Goal: Transaction & Acquisition: Purchase product/service

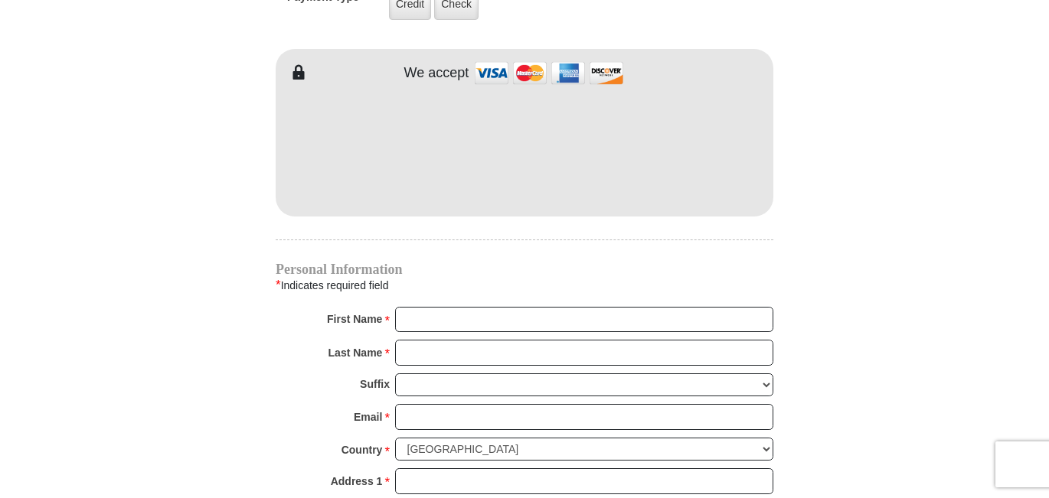
scroll to position [1328, 0]
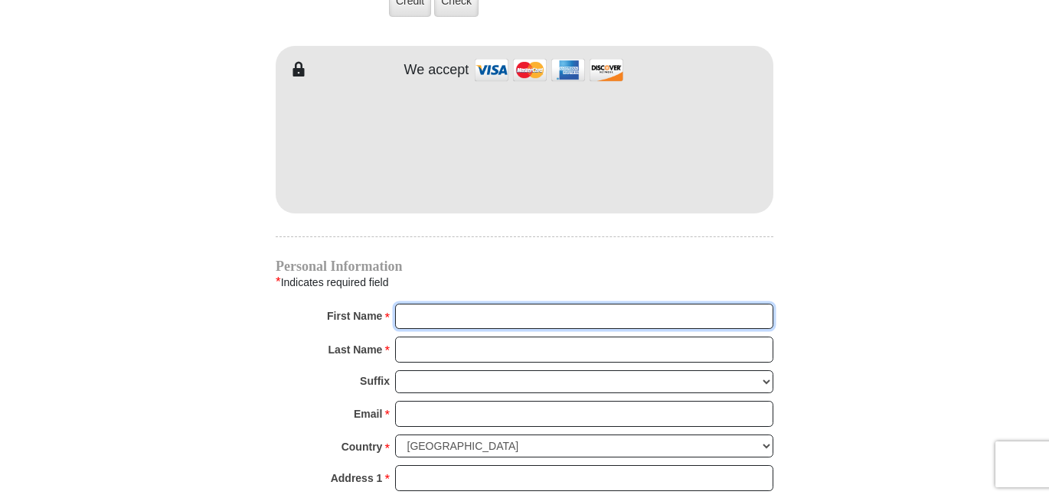
click at [486, 304] on input "First Name *" at bounding box center [584, 317] width 378 height 26
type input "Deborah"
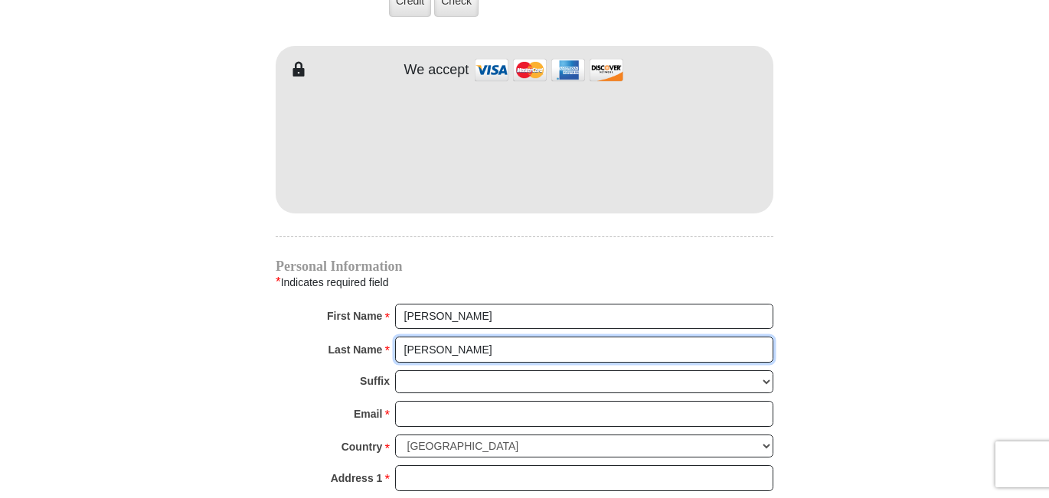
type input "Massey"
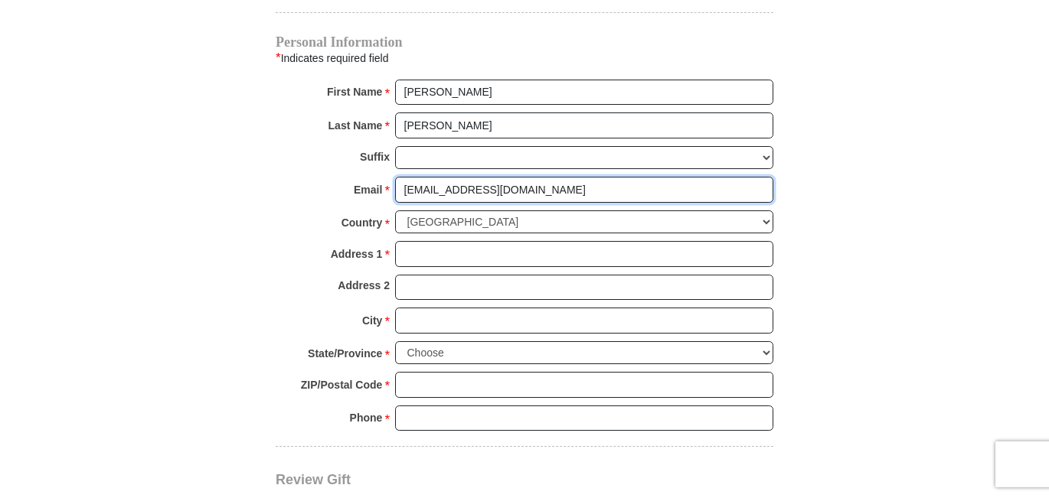
scroll to position [1562, 0]
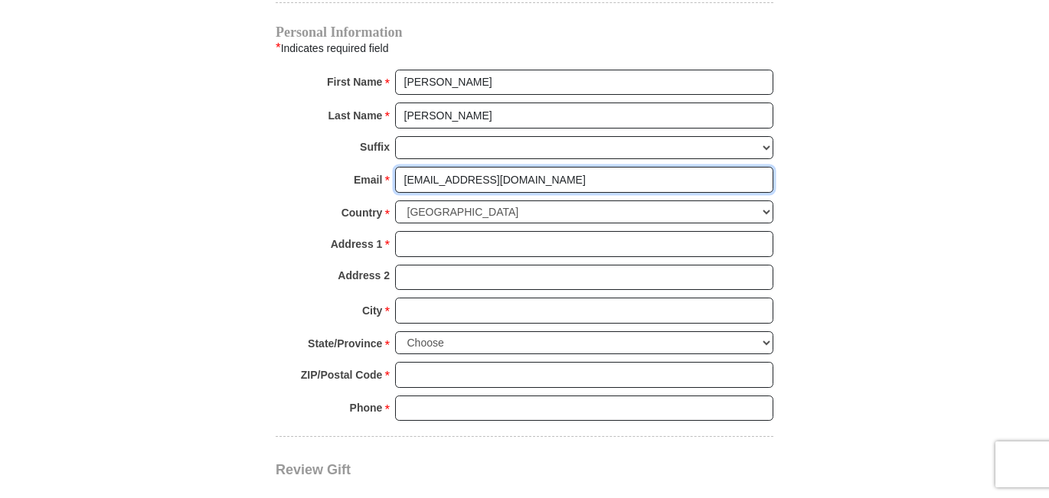
type input "dmtm4min@comcast.net"
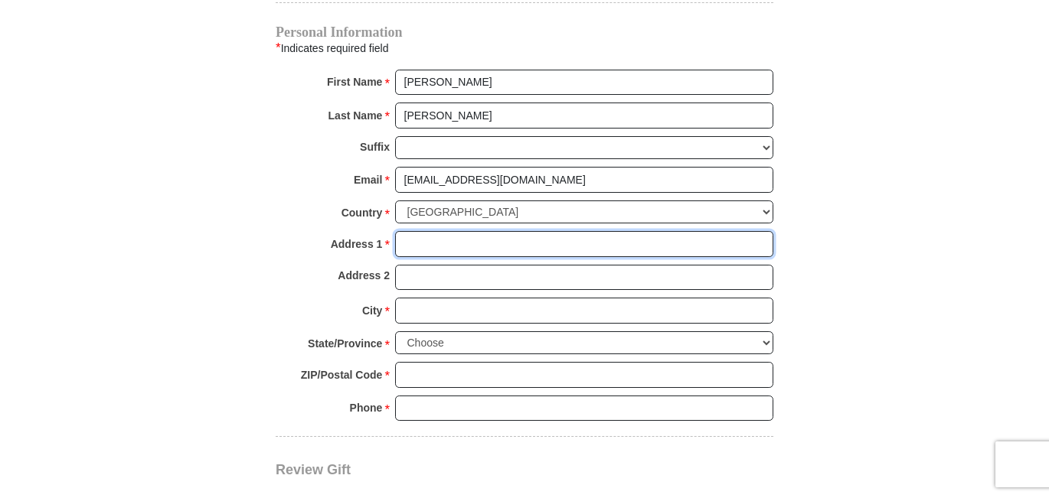
click at [454, 231] on input "Address 1 *" at bounding box center [584, 244] width 378 height 26
type input "73 Orr Rd."
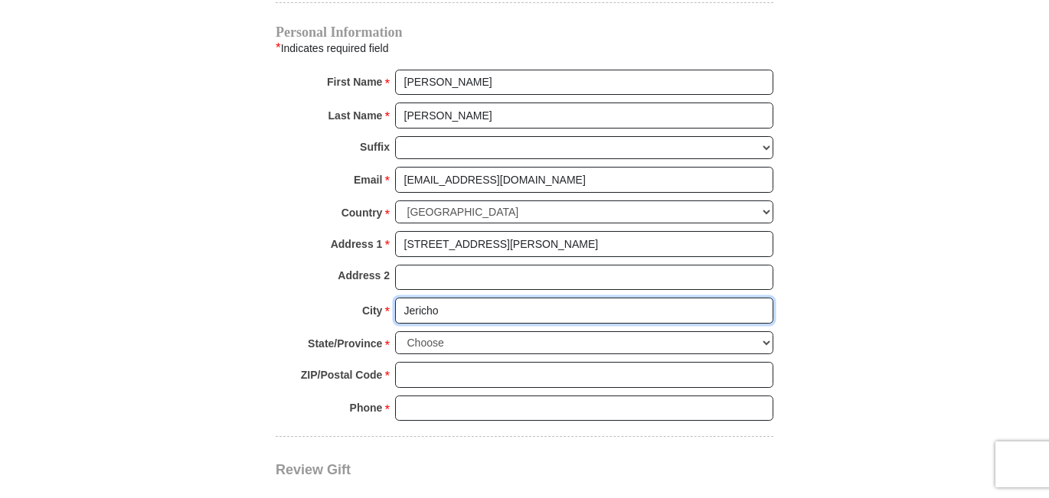
type input "Jericho"
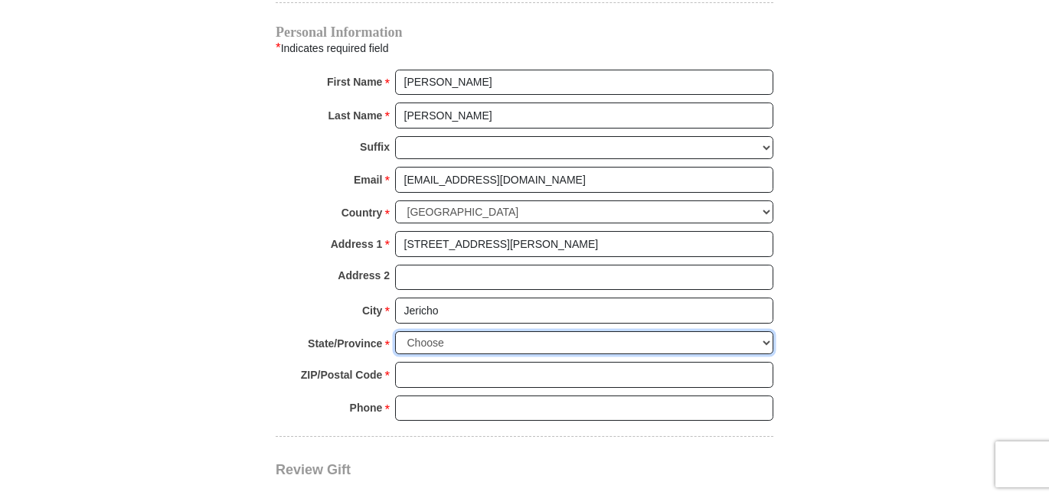
click at [395, 332] on select "Choose Alabama Alaska American Samoa Arizona Arkansas Armed Forces Americas Arm…" at bounding box center [584, 344] width 378 height 24
select select "VT"
click option "Vermont" at bounding box center [0, 0] width 0 height 0
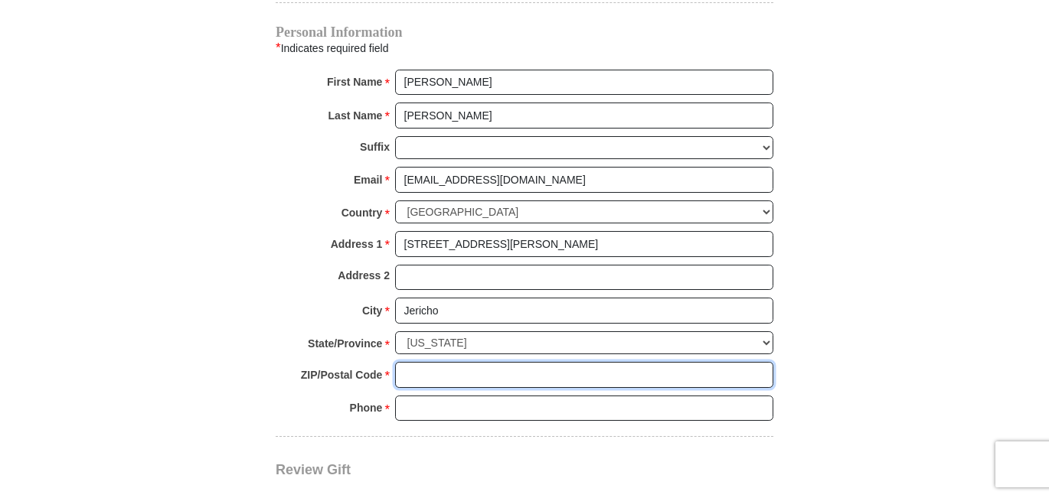
click at [446, 362] on input "ZIP/Postal Code *" at bounding box center [584, 375] width 378 height 26
type input "05465"
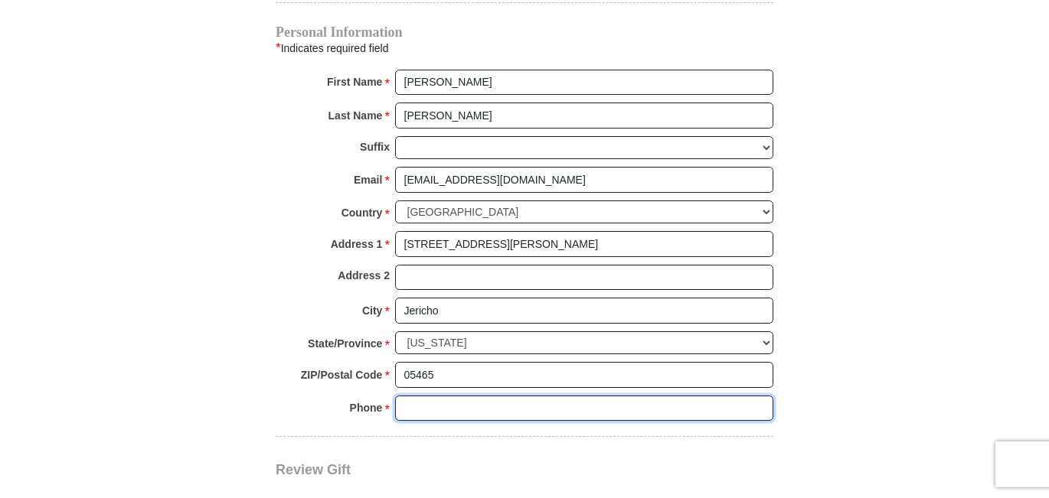
click at [453, 396] on input "Phone * *" at bounding box center [584, 409] width 378 height 26
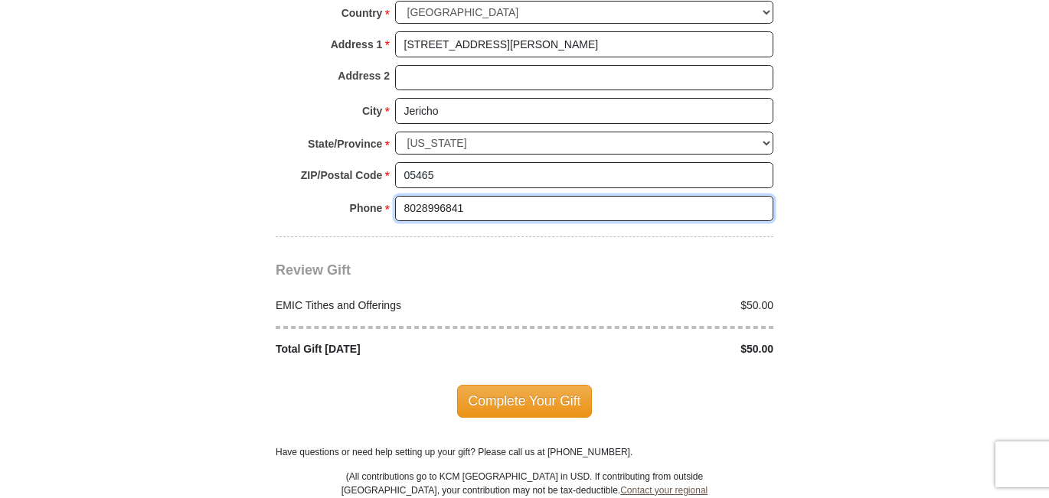
scroll to position [1796, 0]
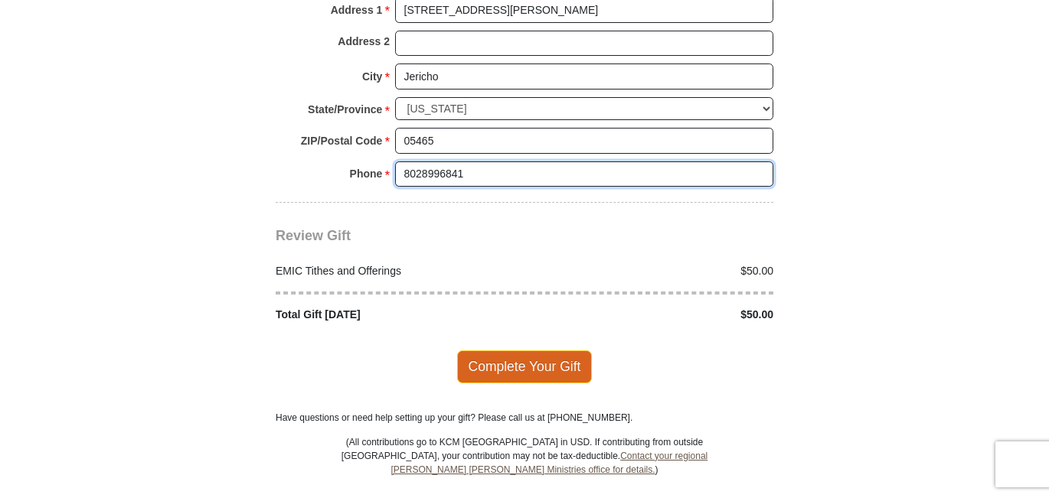
type input "8028996841"
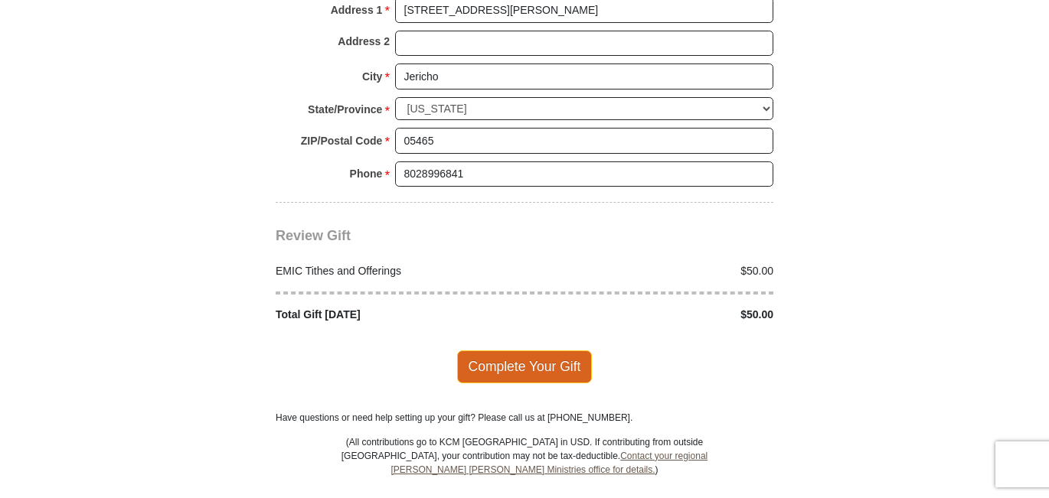
click at [513, 353] on span "Complete Your Gift" at bounding box center [525, 367] width 136 height 32
